Goal: Information Seeking & Learning: Learn about a topic

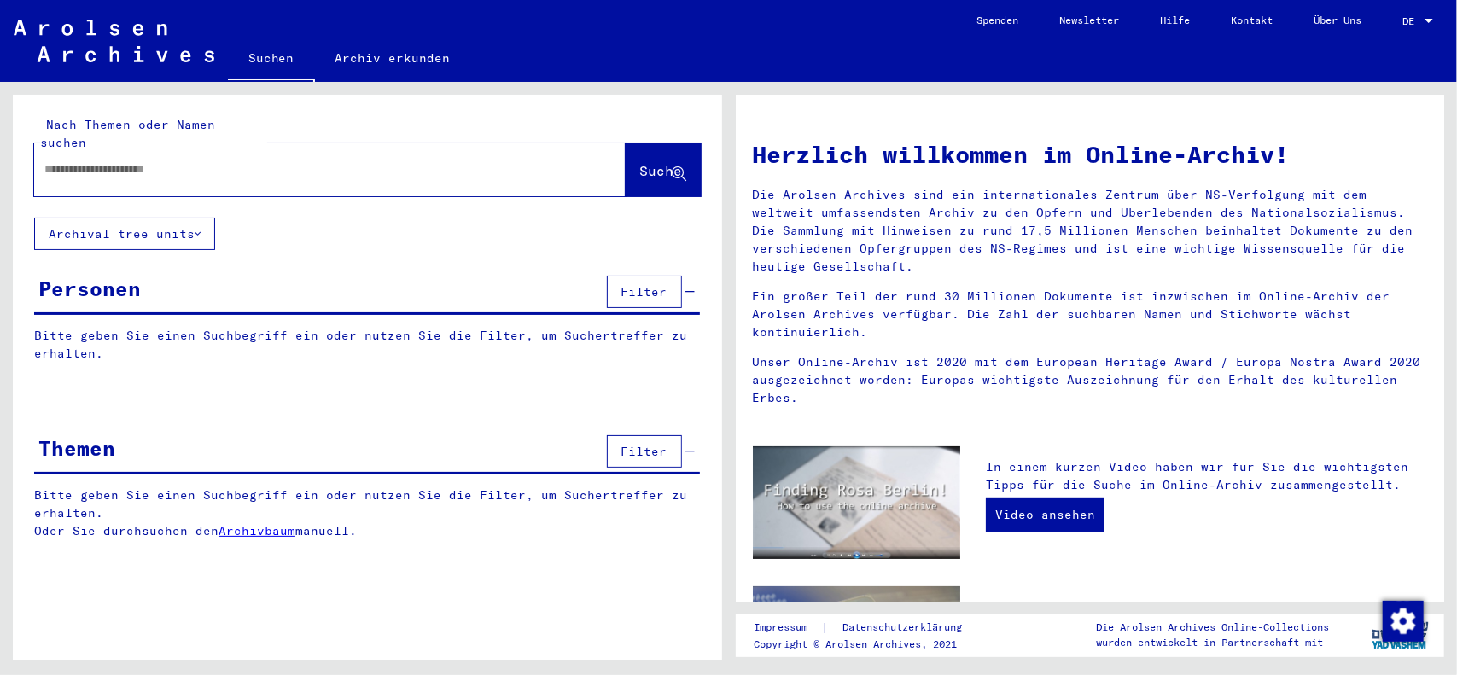
click at [1419, 16] on div "DE DE" at bounding box center [1420, 17] width 34 height 29
click at [1399, 30] on span "English" at bounding box center [1386, 30] width 42 height 13
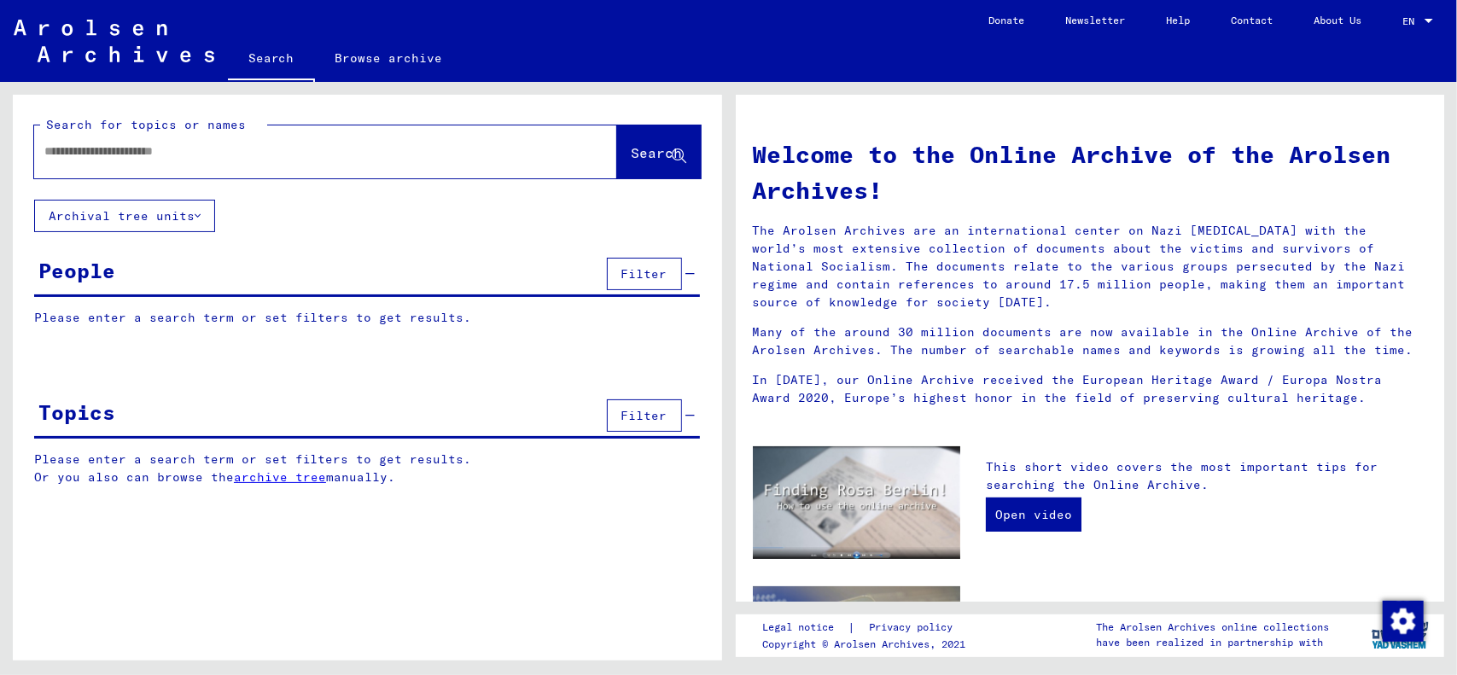
click at [322, 324] on p "Please enter a search term or set filters to get results." at bounding box center [367, 318] width 666 height 18
drag, startPoint x: 213, startPoint y: 324, endPoint x: 219, endPoint y: 317, distance: 9.7
click at [217, 319] on p "Please enter a search term or set filters to get results." at bounding box center [367, 318] width 666 height 18
click at [220, 316] on p "Please enter a search term or set filters to get results." at bounding box center [367, 318] width 666 height 18
click at [419, 320] on p "Please enter a search term or set filters to get results." at bounding box center [367, 318] width 666 height 18
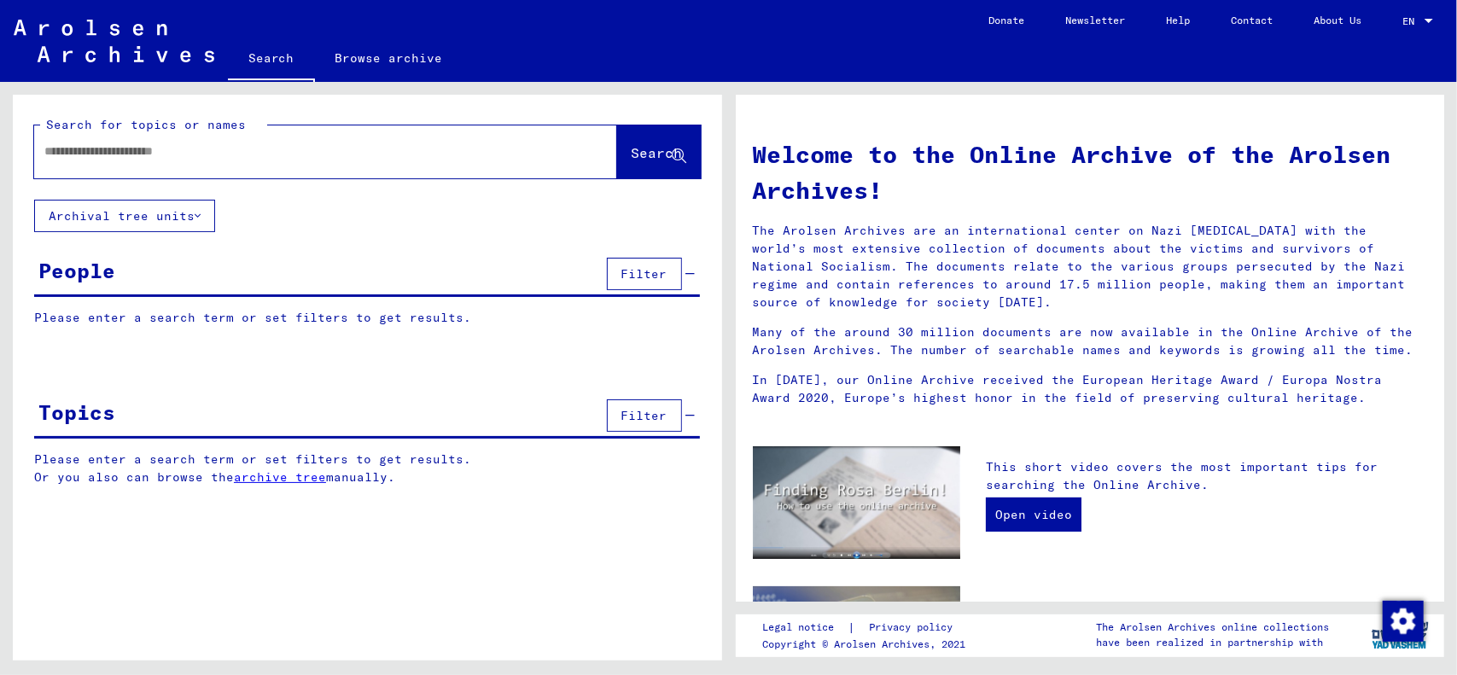
click at [318, 477] on link "archive tree" at bounding box center [280, 477] width 92 height 15
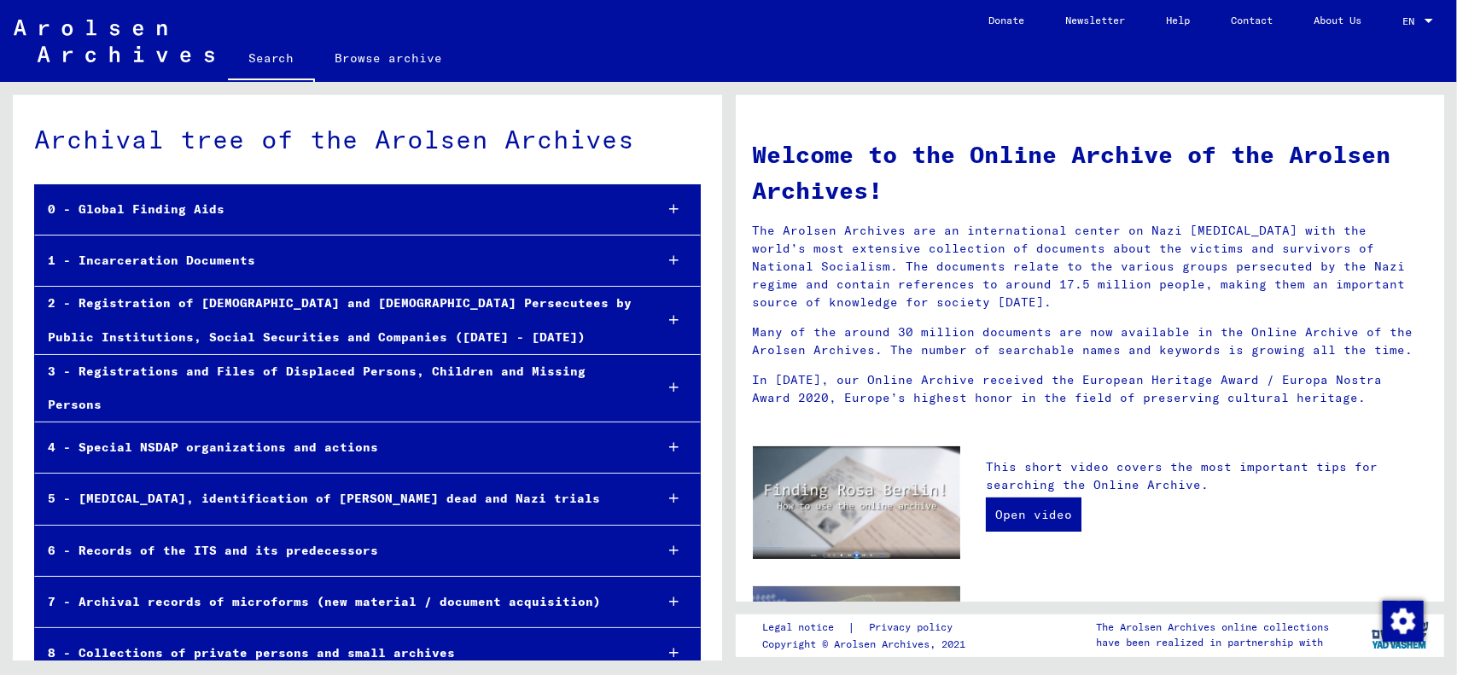
click at [216, 259] on div "1 - Incarceration Documents" at bounding box center [337, 260] width 605 height 33
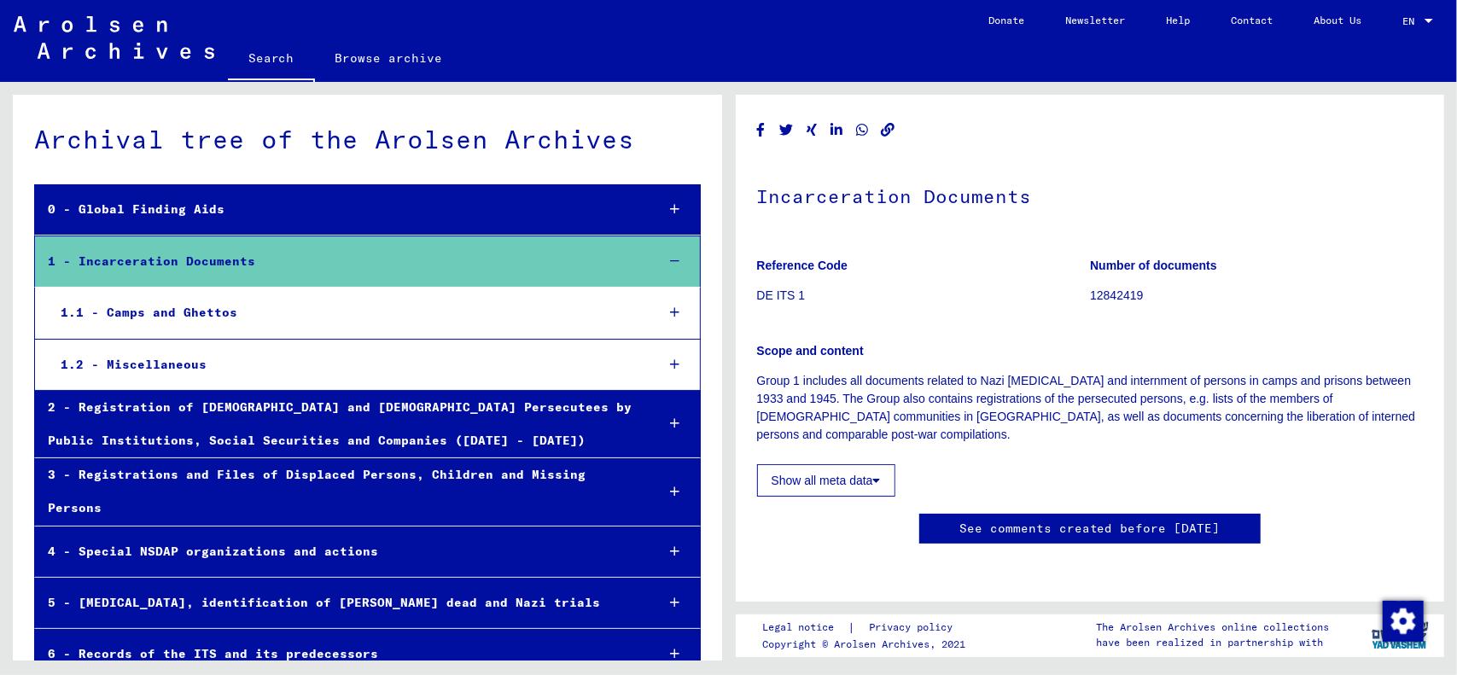
click at [157, 363] on div "1.2 - Miscellaneous" at bounding box center [344, 364] width 593 height 33
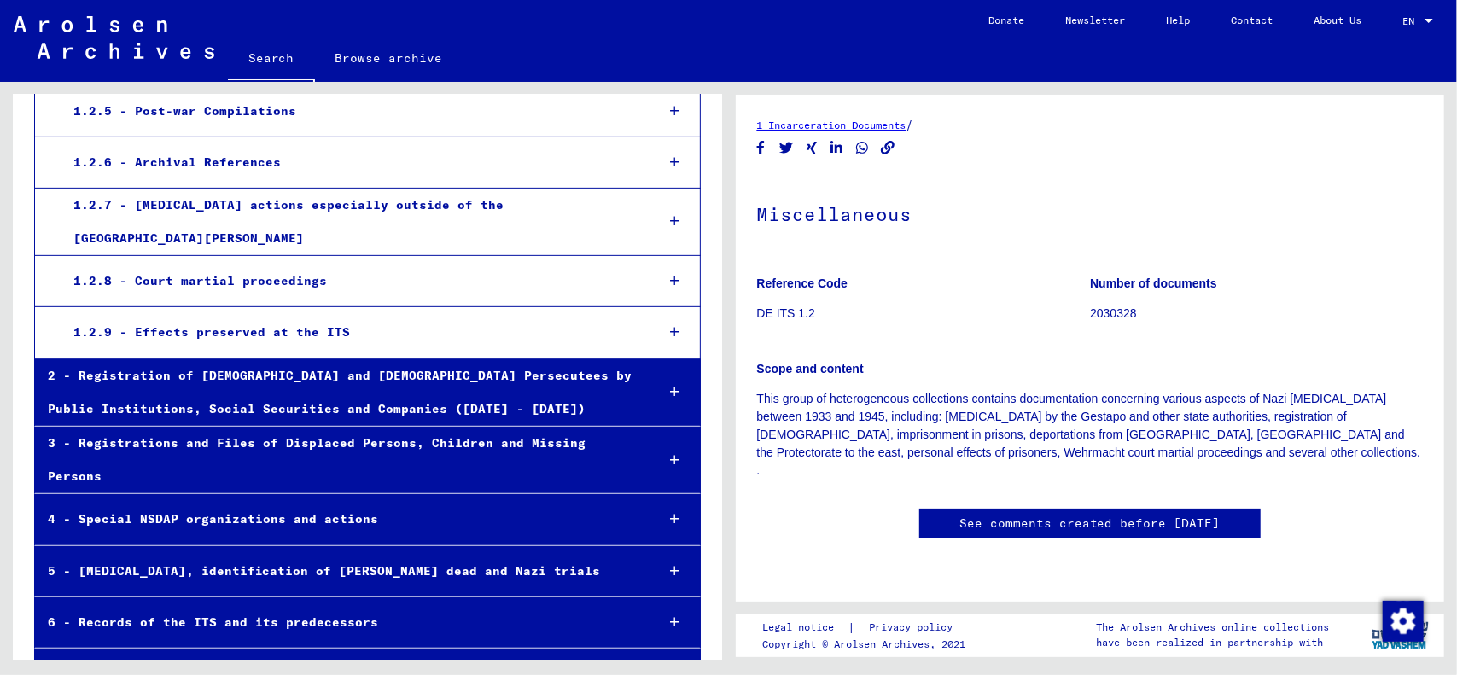
scroll to position [570, 0]
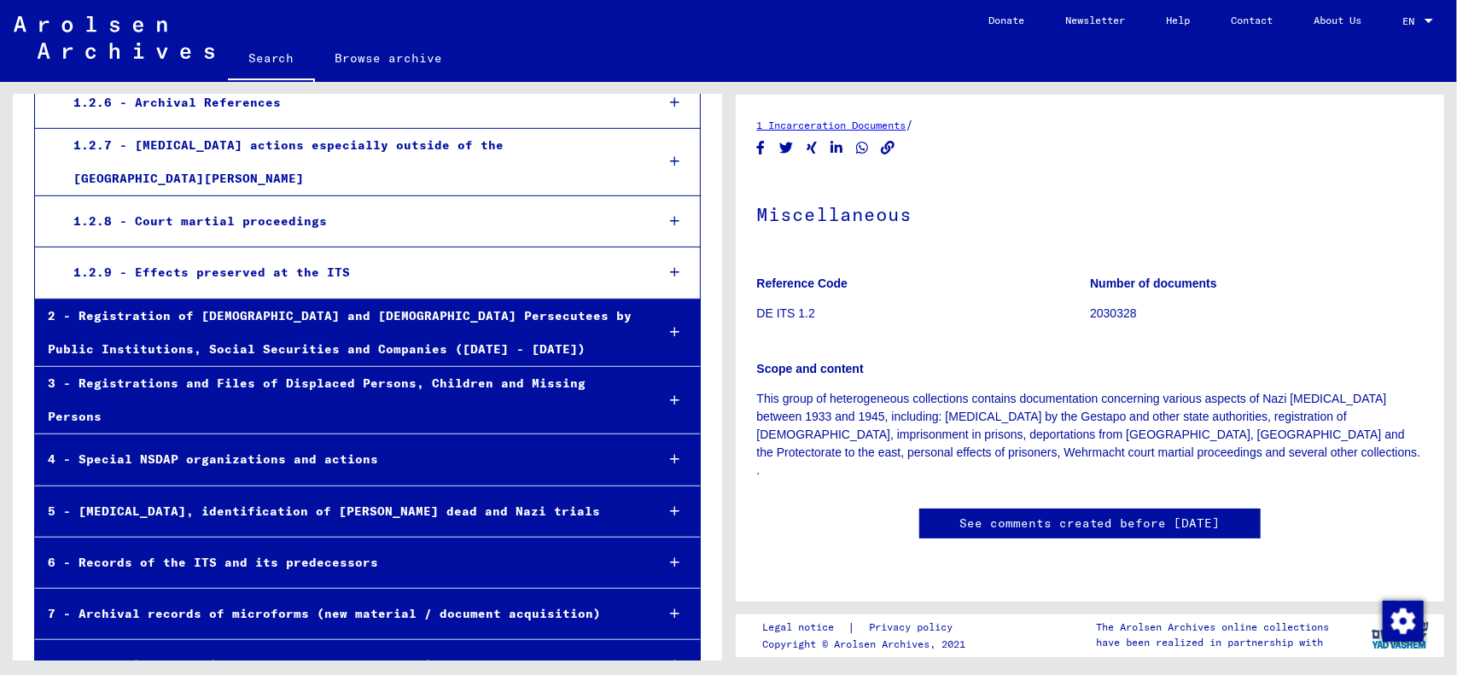
click at [347, 598] on div "7 - Archival records of microforms (new material / document acquisition)" at bounding box center [338, 614] width 606 height 33
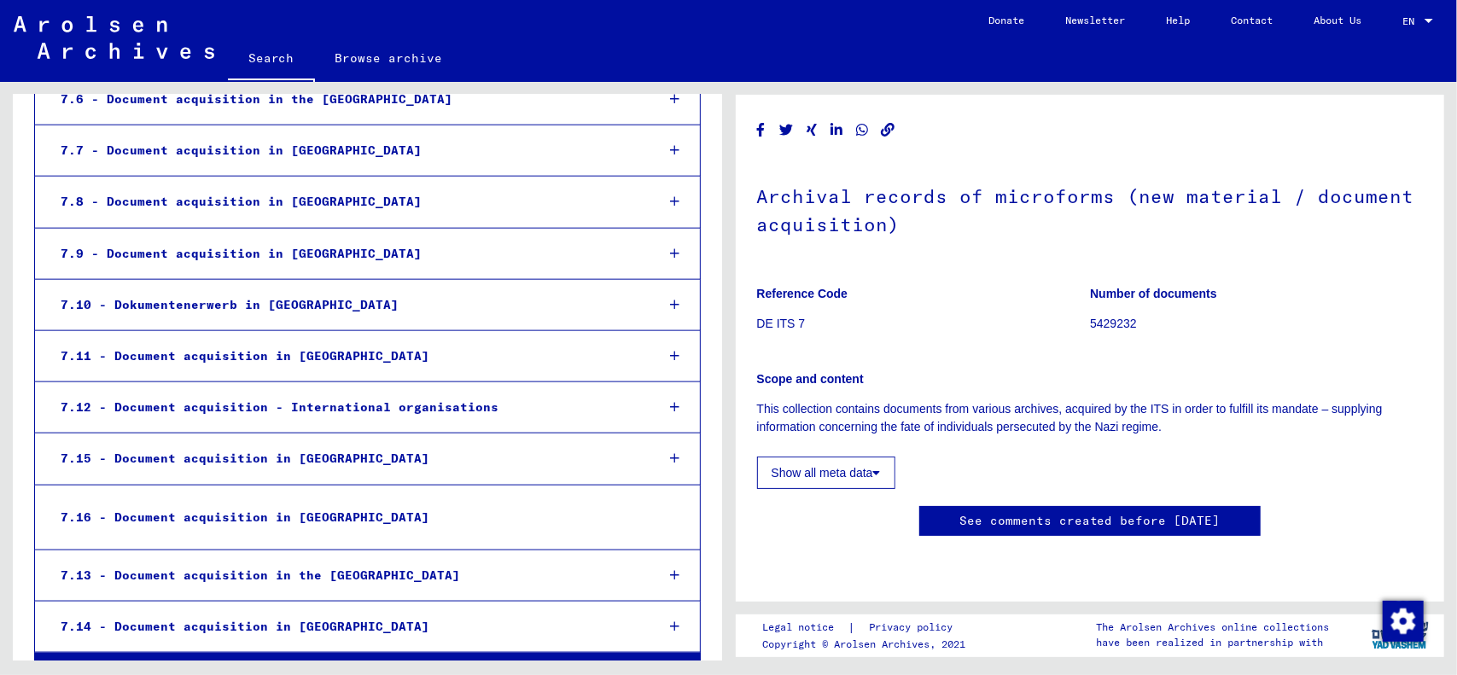
scroll to position [1414, 0]
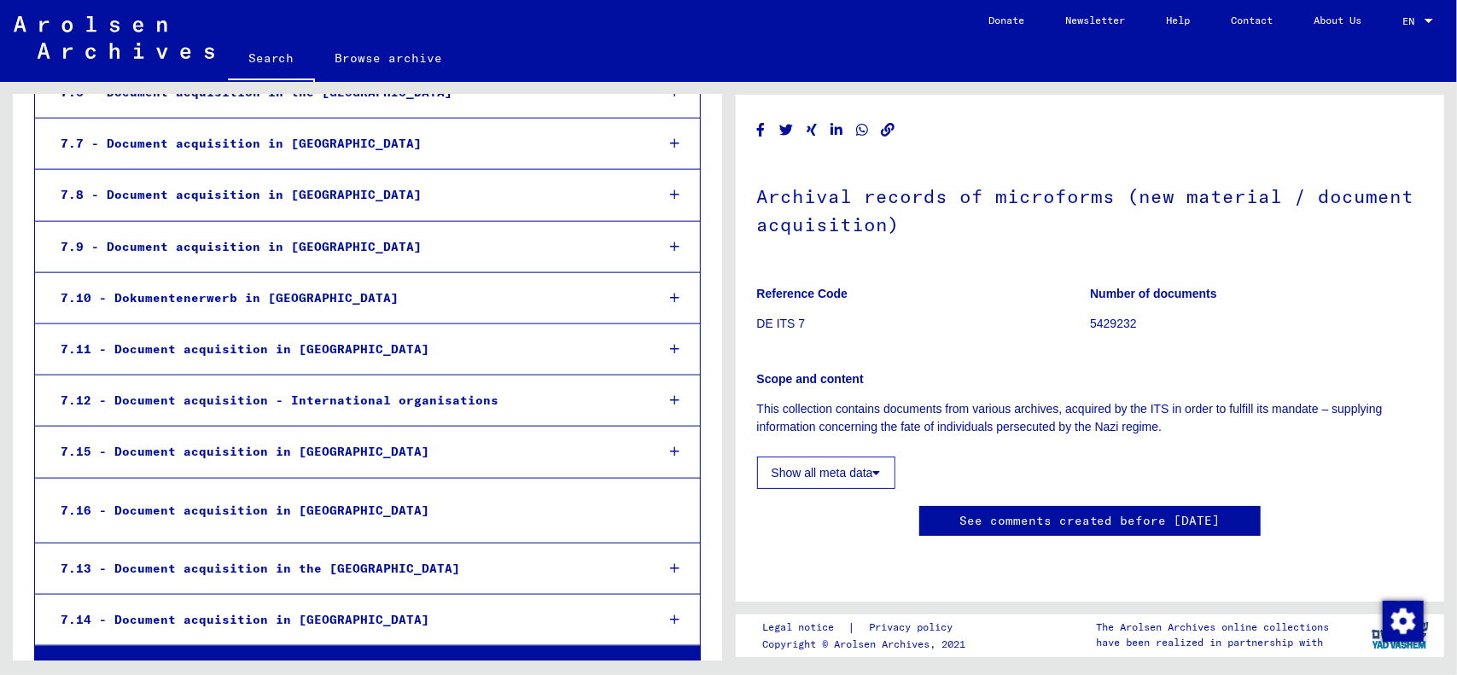
click at [393, 655] on div "8 - Collections of private persons and small archives" at bounding box center [338, 671] width 606 height 33
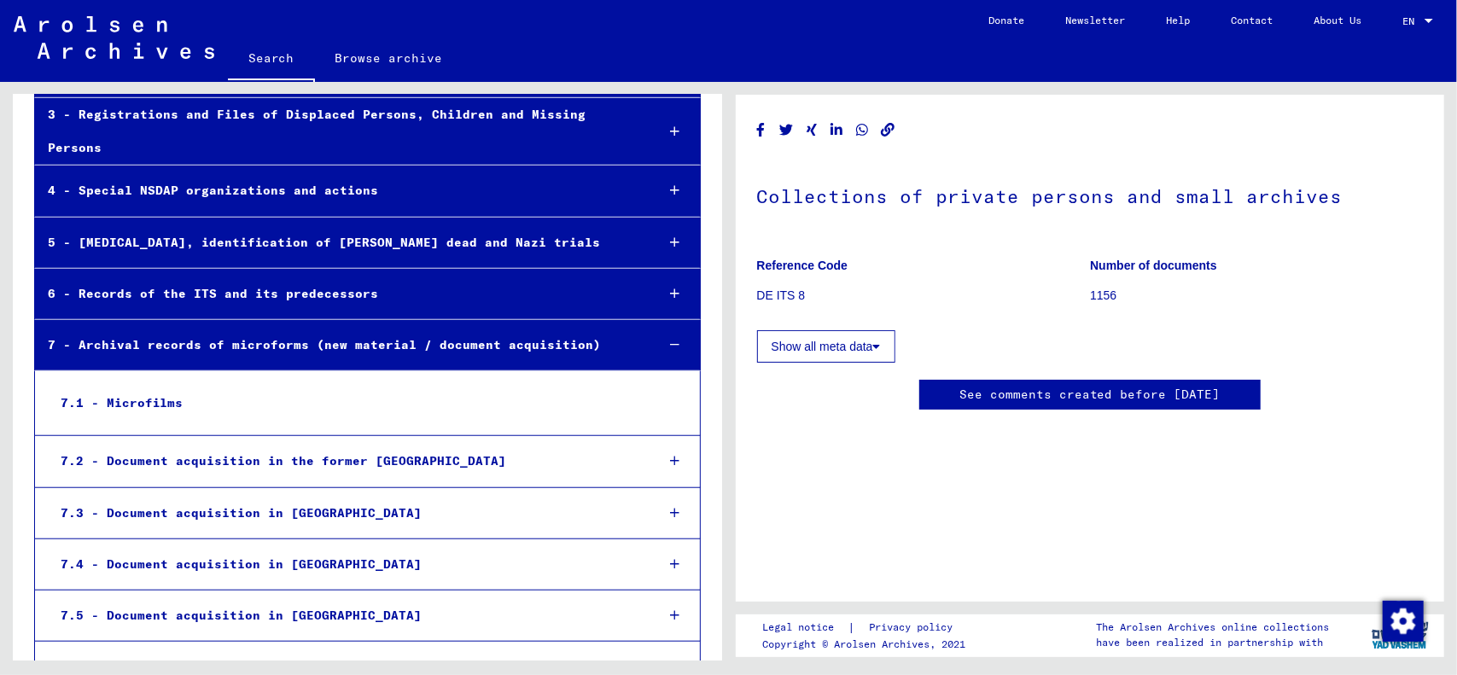
scroll to position [834, 0]
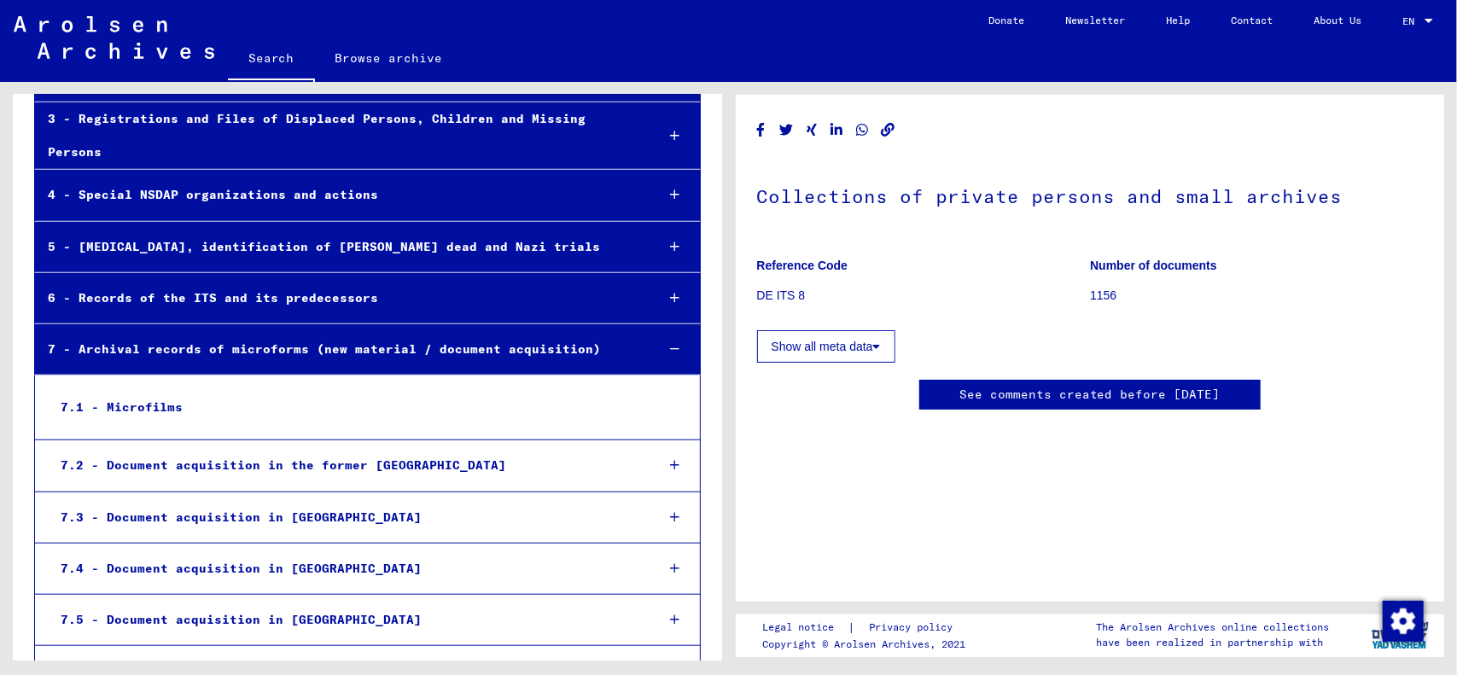
click at [282, 282] on div "6 - Records of the ITS and its predecessors" at bounding box center [338, 298] width 606 height 33
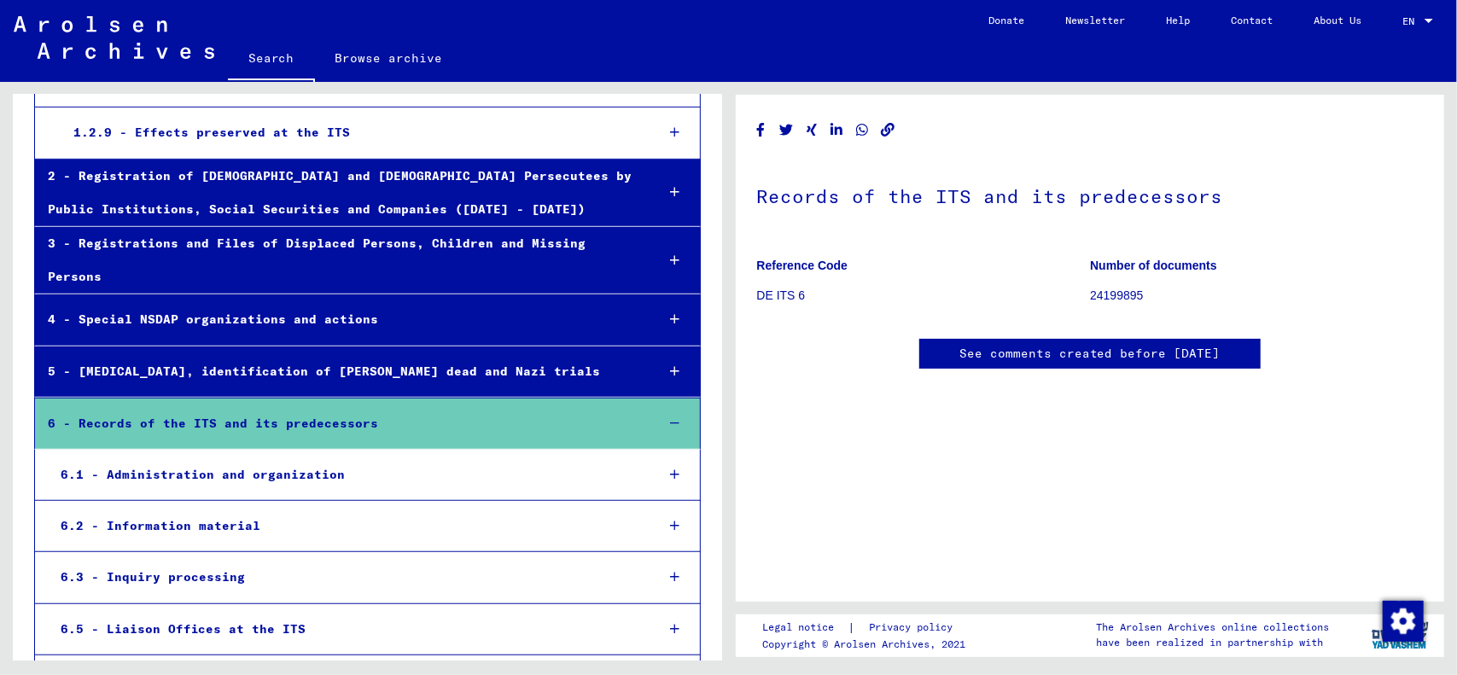
scroll to position [578, 0]
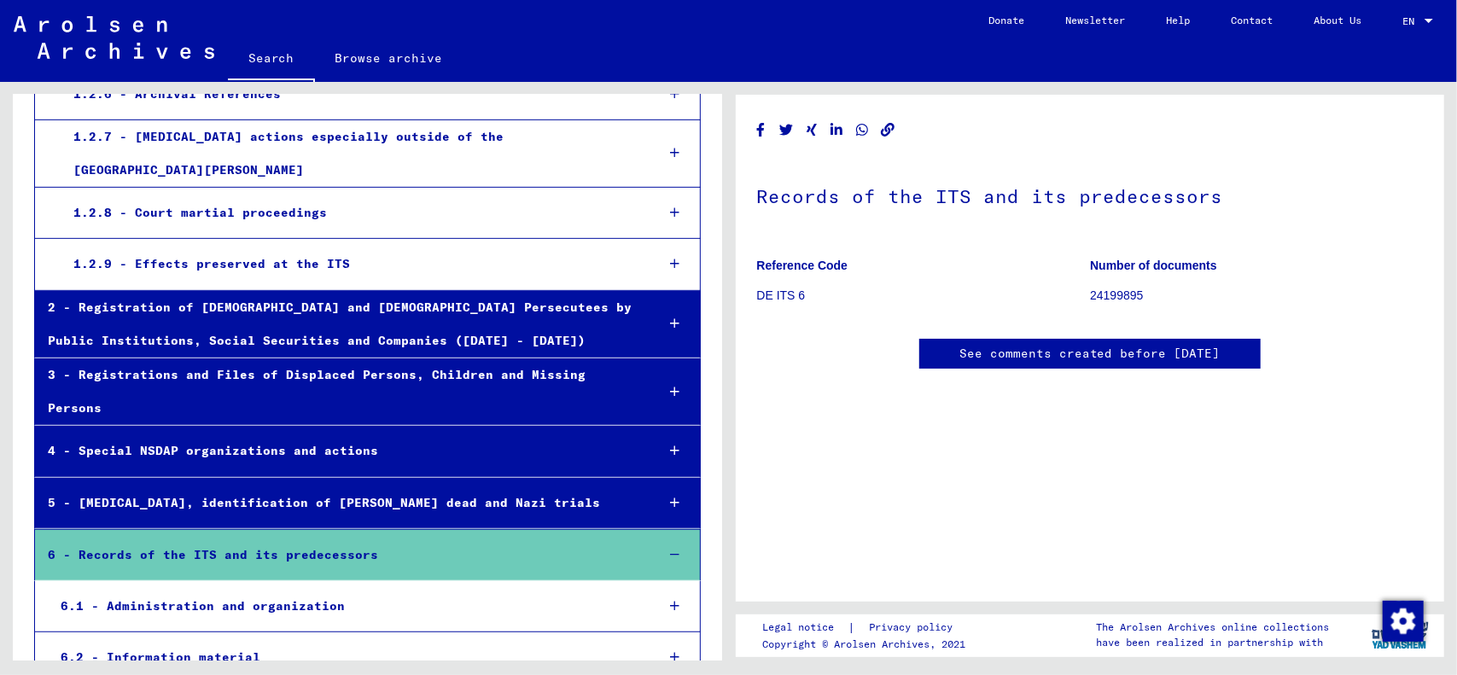
click at [314, 291] on div "2 - Registration of [DEMOGRAPHIC_DATA] and [DEMOGRAPHIC_DATA] Persecutees by Pu…" at bounding box center [338, 324] width 606 height 67
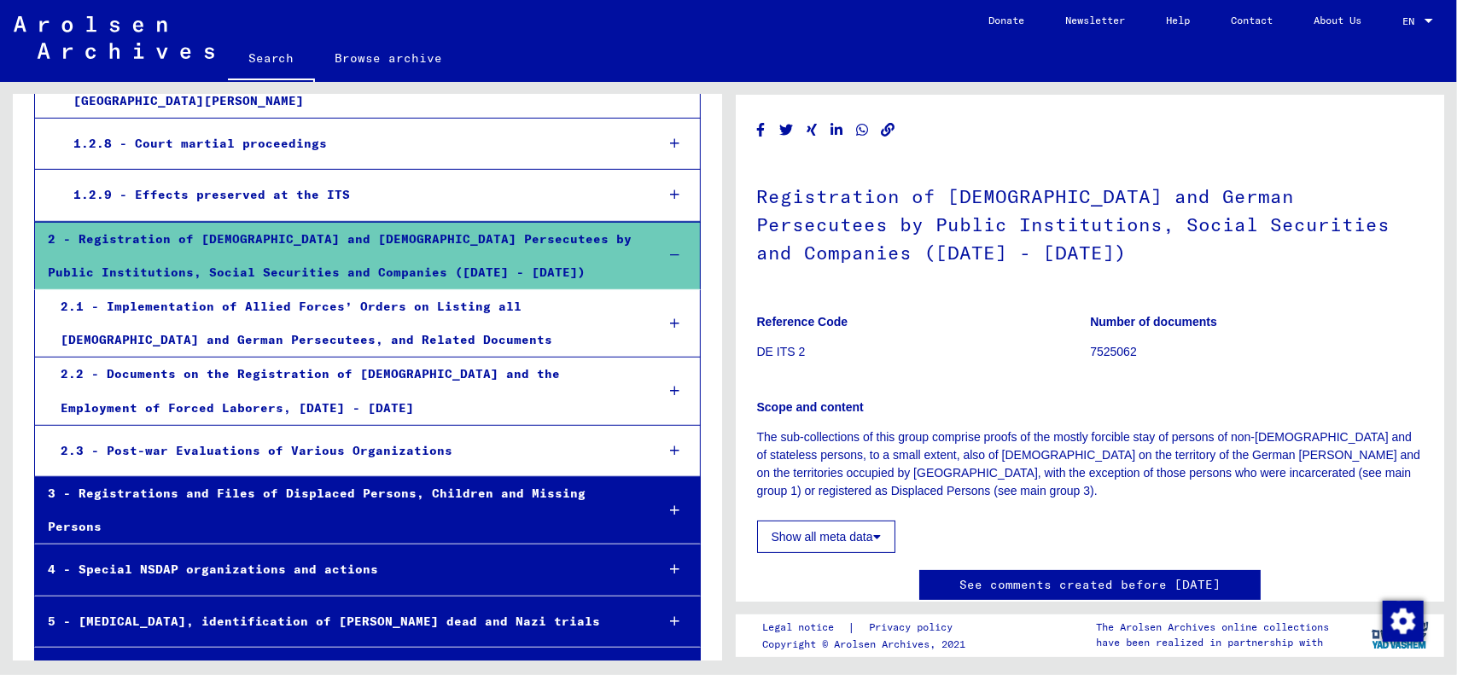
scroll to position [663, 0]
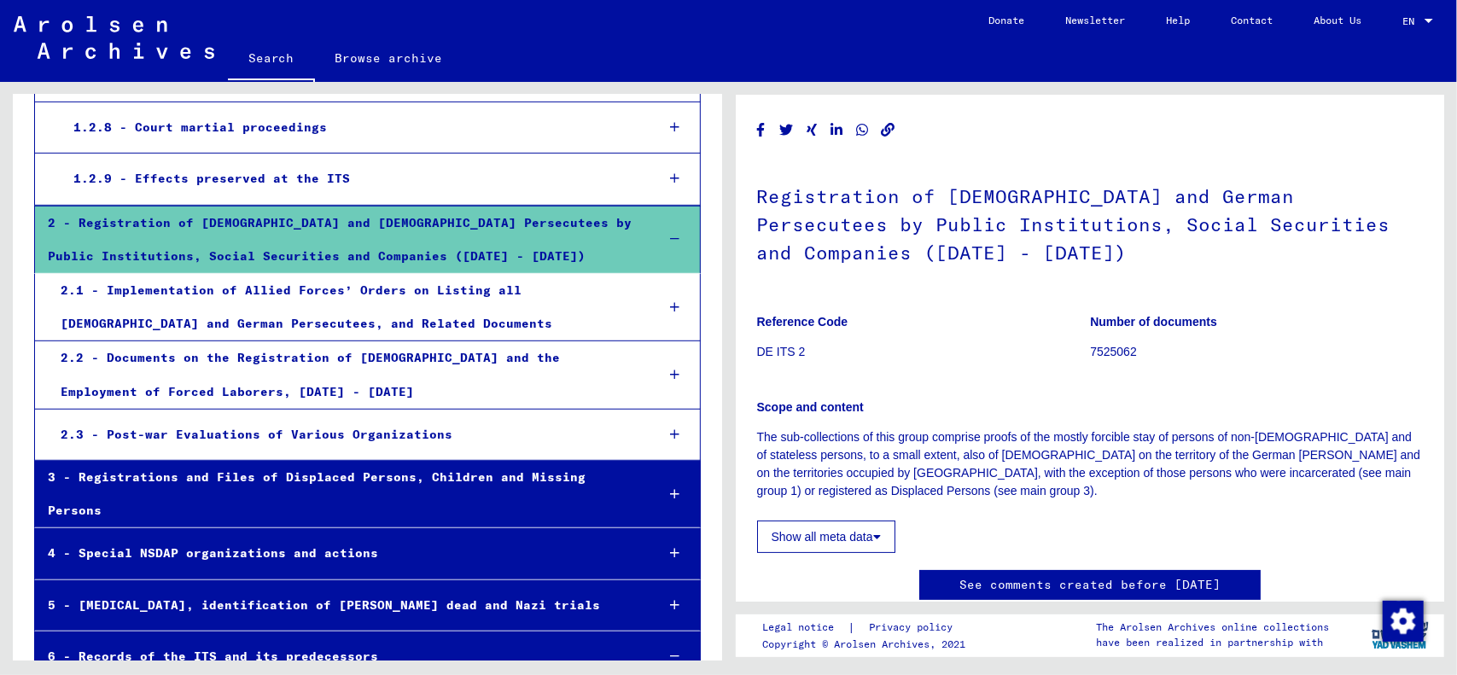
click at [383, 468] on div "3 - Registrations and Files of Displaced Persons, Children and Missing Persons" at bounding box center [338, 494] width 606 height 67
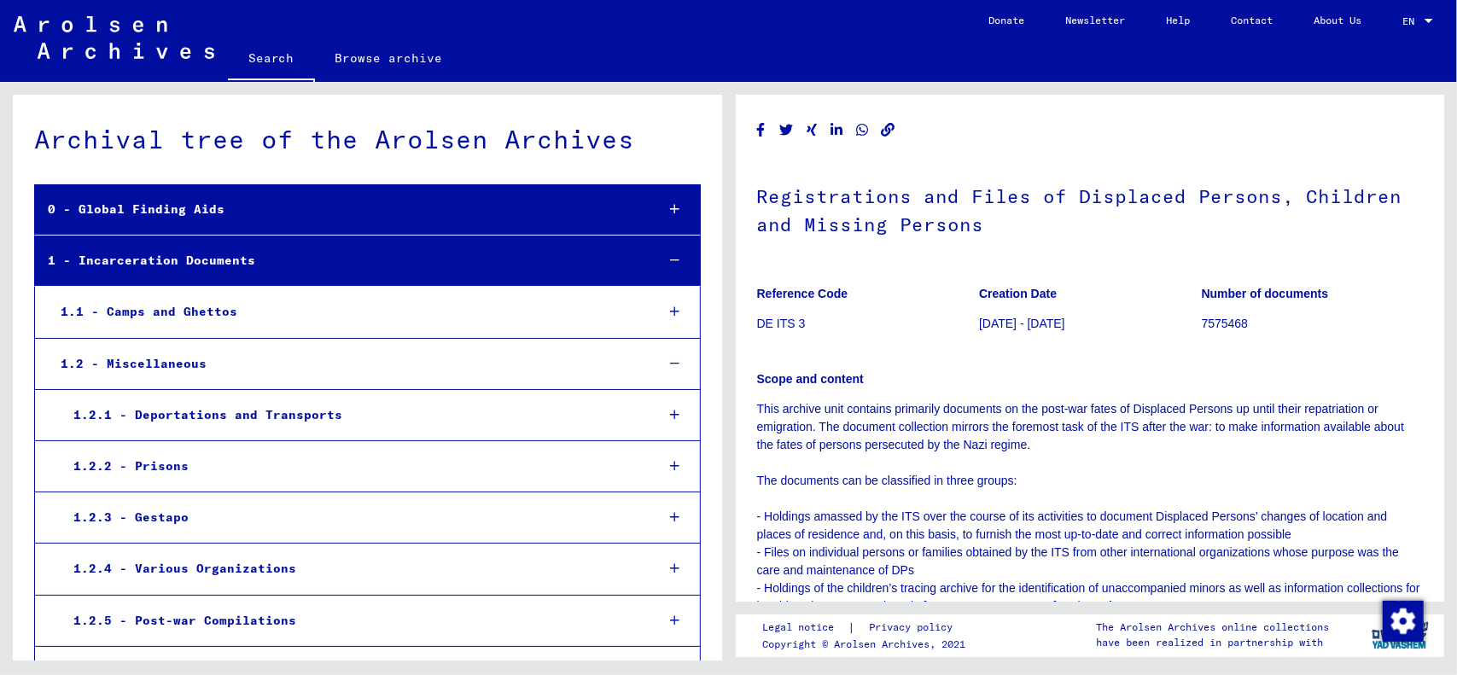
click at [159, 262] on div "1 - Incarceration Documents" at bounding box center [338, 260] width 606 height 33
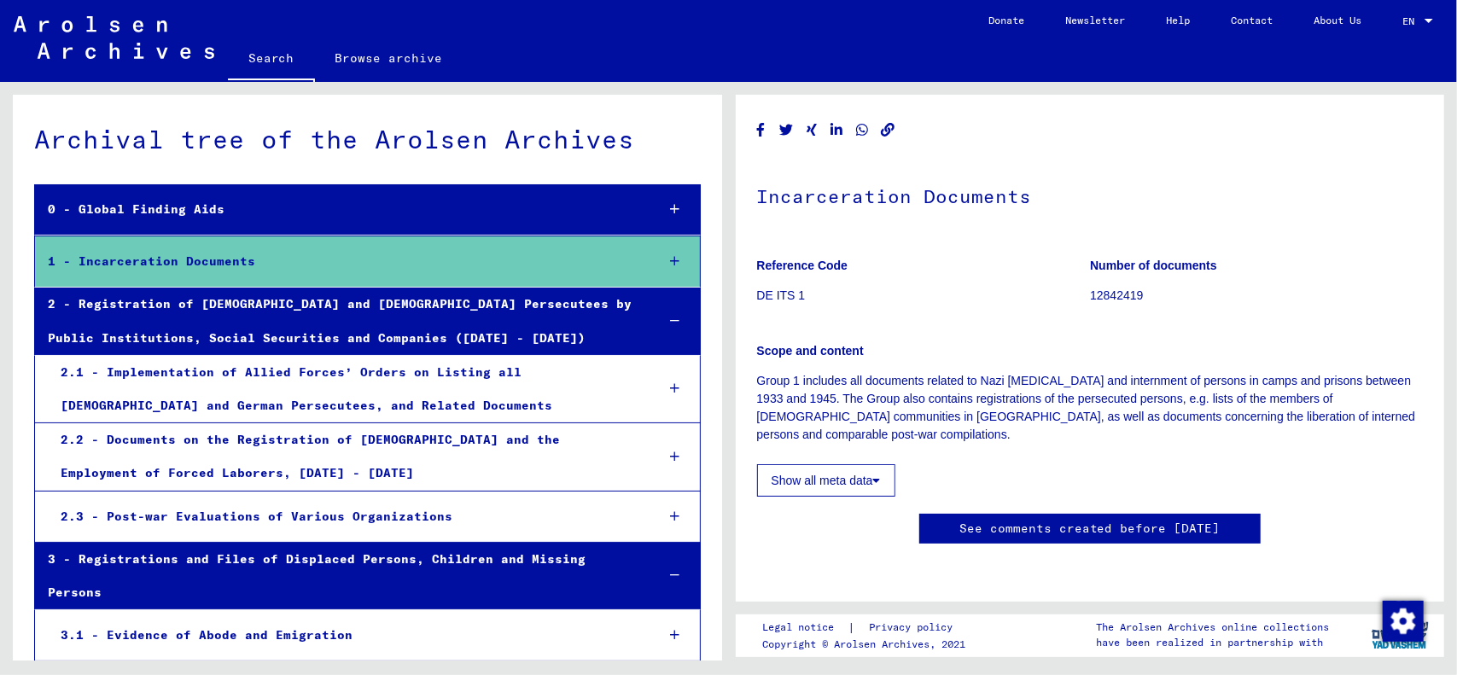
click at [152, 320] on div "2 - Registration of [DEMOGRAPHIC_DATA] and [DEMOGRAPHIC_DATA] Persecutees by Pu…" at bounding box center [338, 321] width 606 height 67
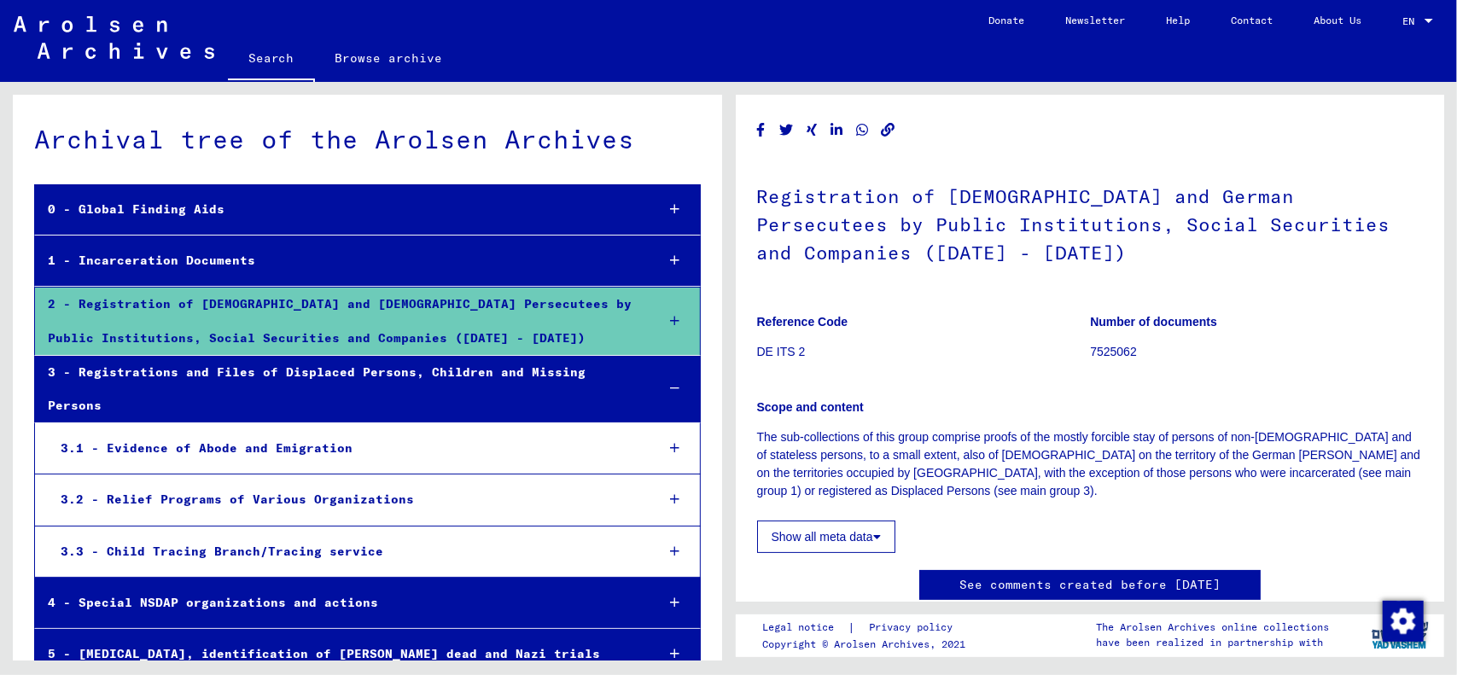
click at [180, 256] on div "1 - Incarceration Documents" at bounding box center [338, 260] width 606 height 33
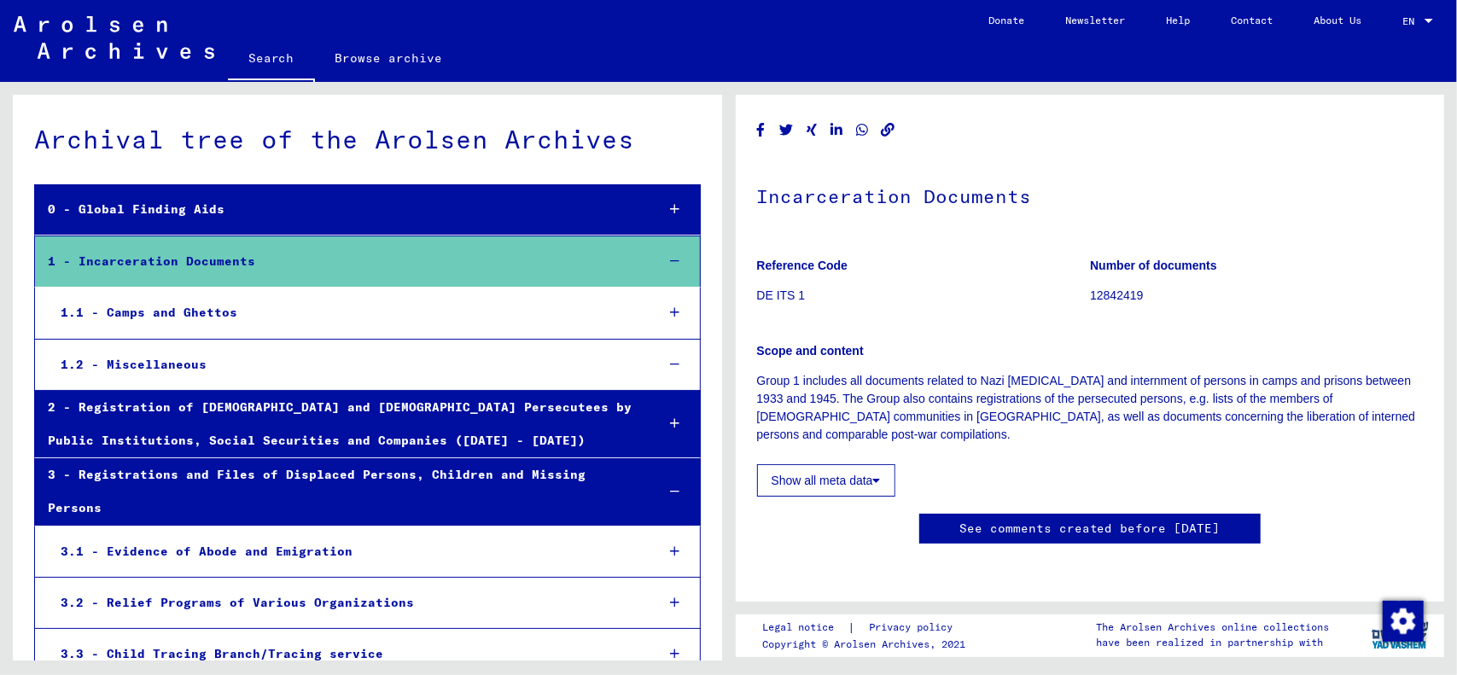
click at [186, 301] on div "1.1 - Camps and Ghettos" at bounding box center [344, 312] width 593 height 33
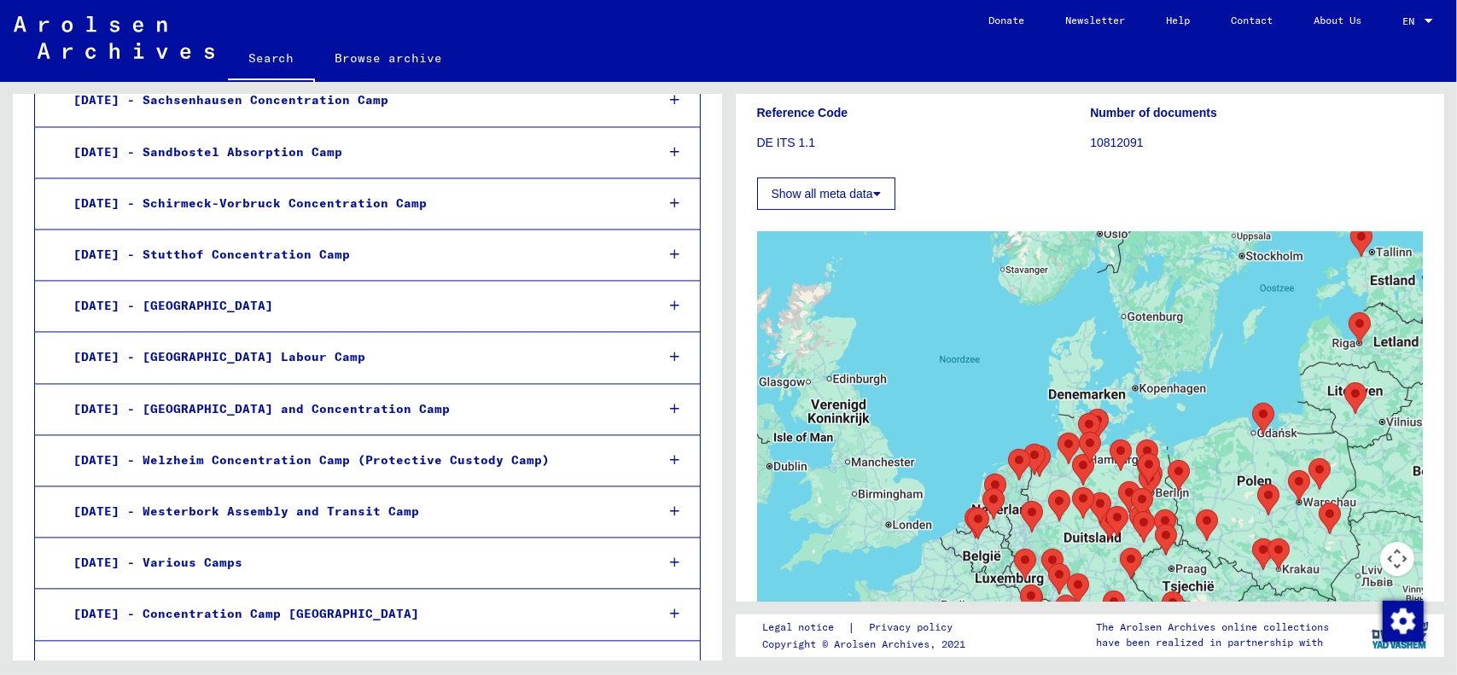
scroll to position [2305, 0]
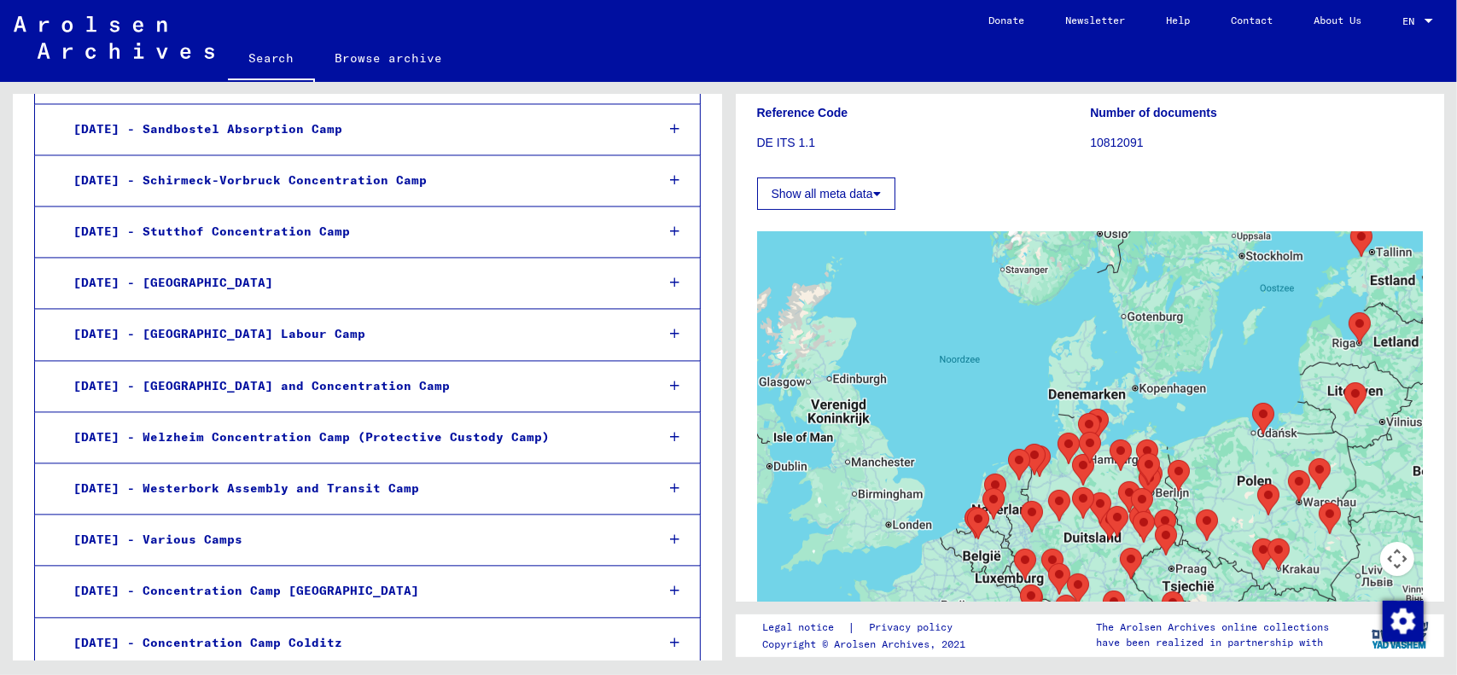
drag, startPoint x: 20, startPoint y: 0, endPoint x: 594, endPoint y: 35, distance: 574.8
click at [695, 45] on div "Search Browse archive" at bounding box center [598, 60] width 740 height 44
click at [145, 42] on img at bounding box center [114, 37] width 201 height 43
